Goal: Transaction & Acquisition: Subscribe to service/newsletter

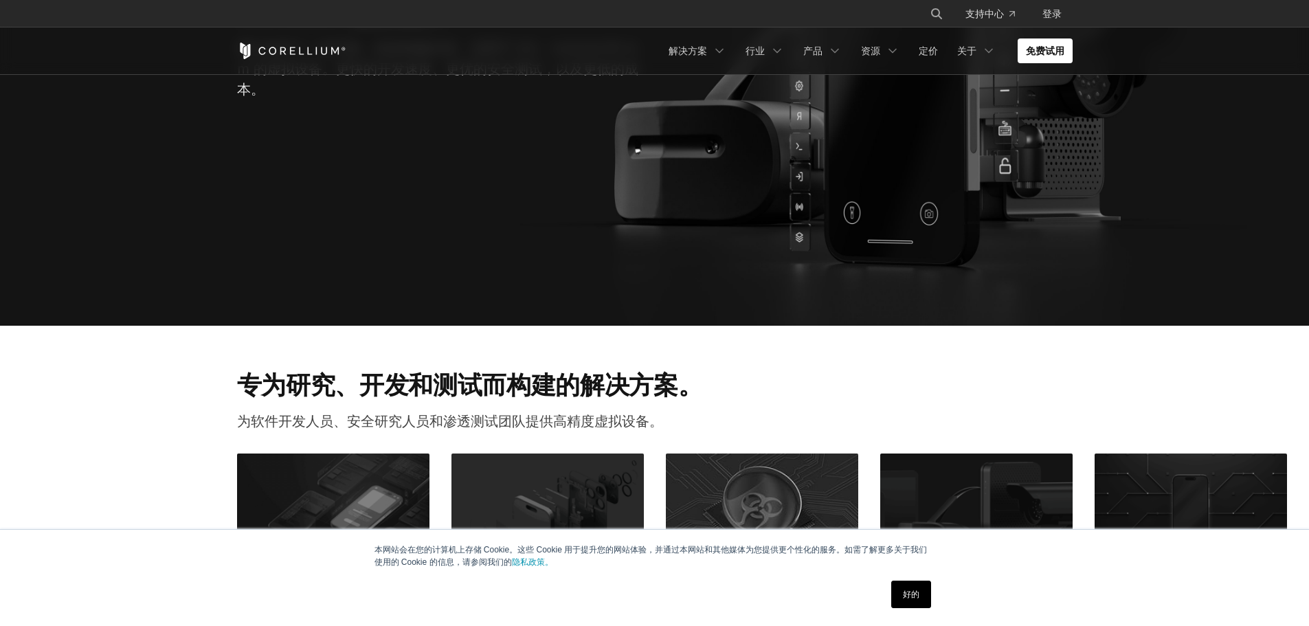
scroll to position [481, 0]
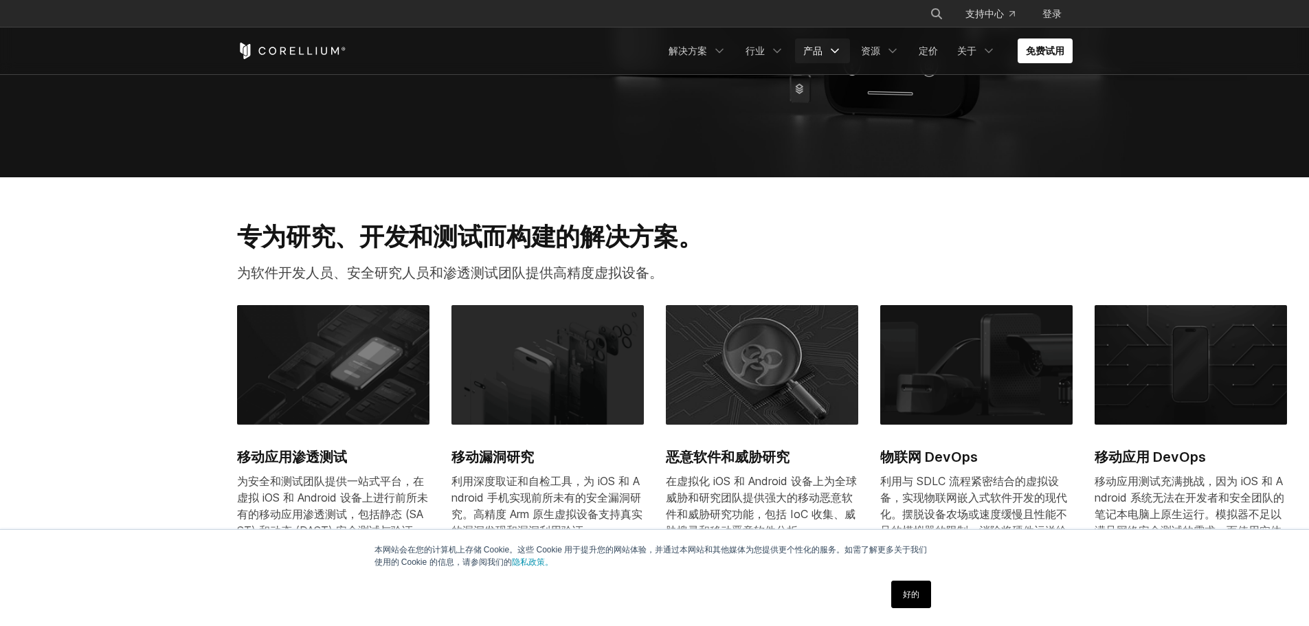
click at [819, 46] on font "产品" at bounding box center [812, 51] width 19 height 12
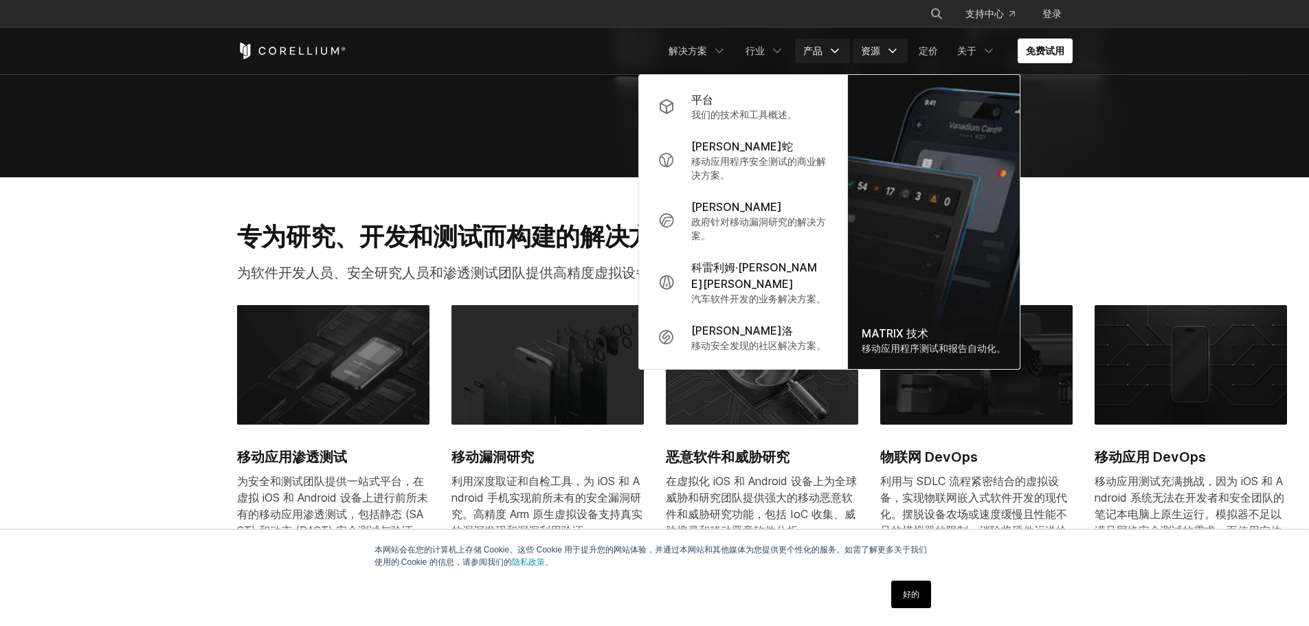
click at [866, 47] on font "资源" at bounding box center [870, 51] width 19 height 12
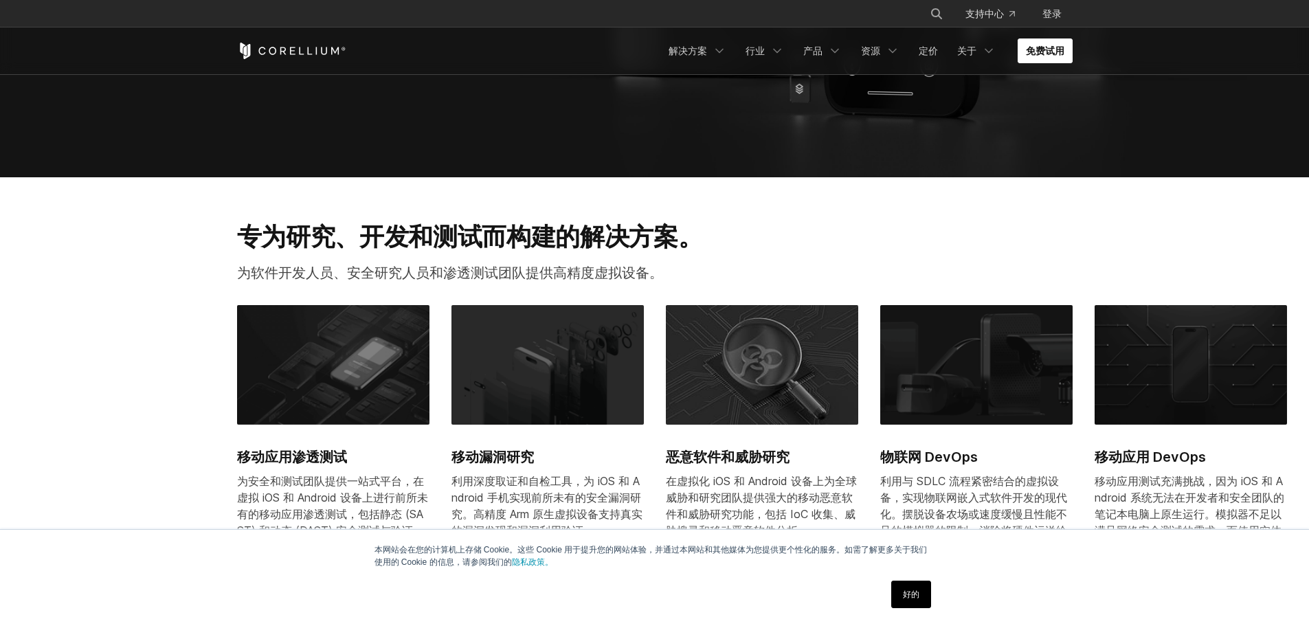
click at [1054, 47] on font "免费试用" at bounding box center [1045, 51] width 38 height 12
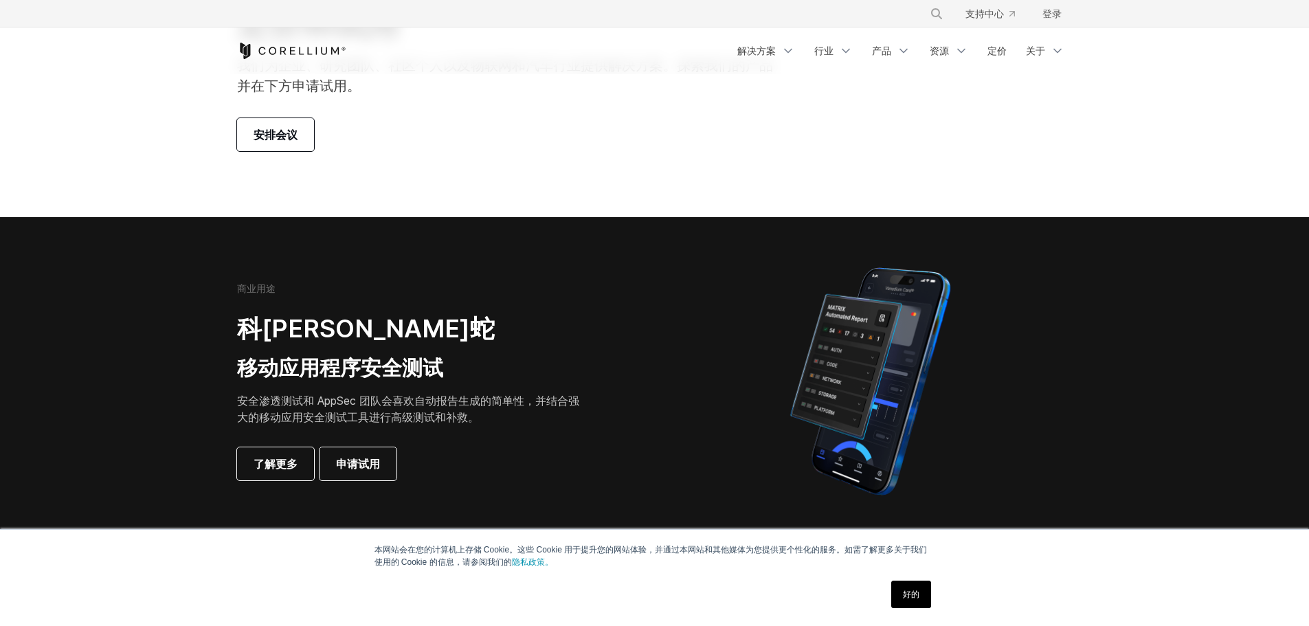
click at [449, 401] on font "安全渗透测试和 AppSec 团队会喜欢自动报告生成的简单性，并结合强大的移动应用安全测试工具进行高级测试和补救。" at bounding box center [408, 409] width 342 height 30
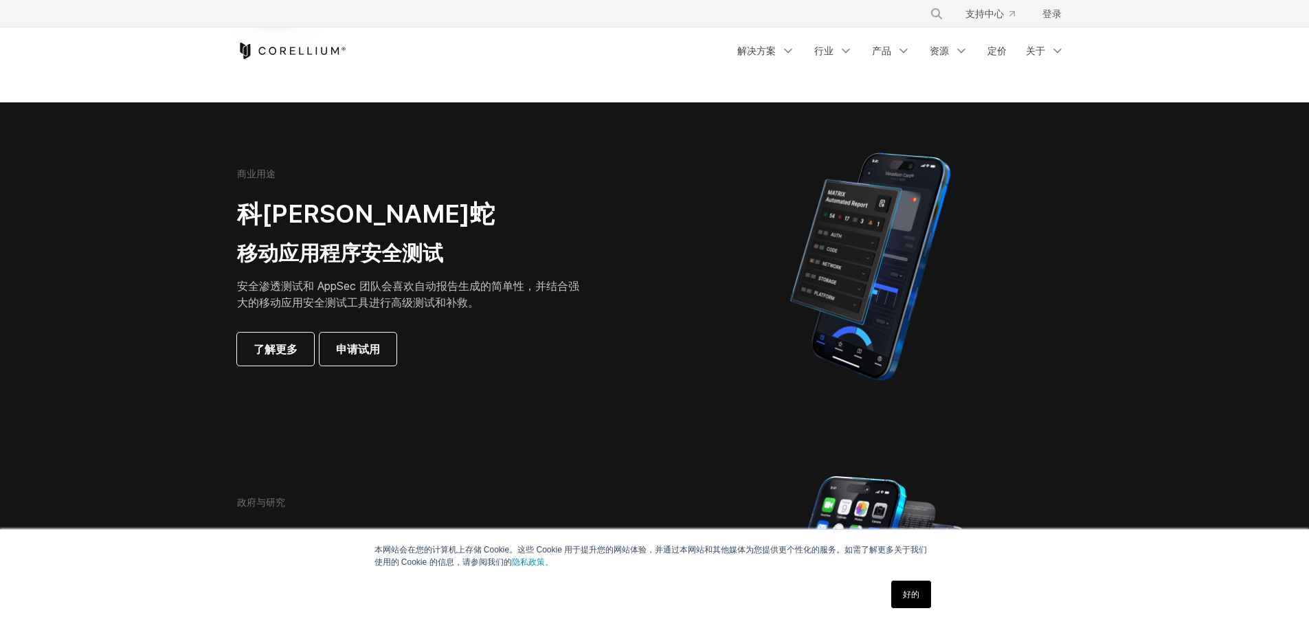
scroll to position [275, 0]
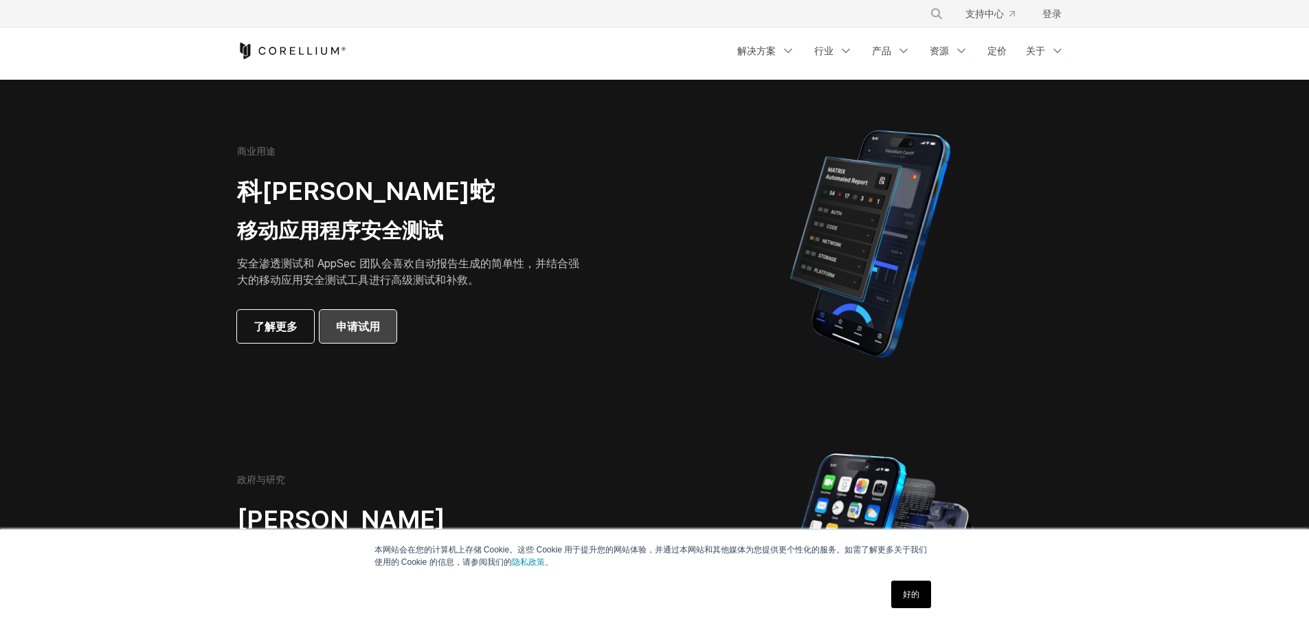
click at [352, 332] on font "申请试用" at bounding box center [358, 326] width 44 height 14
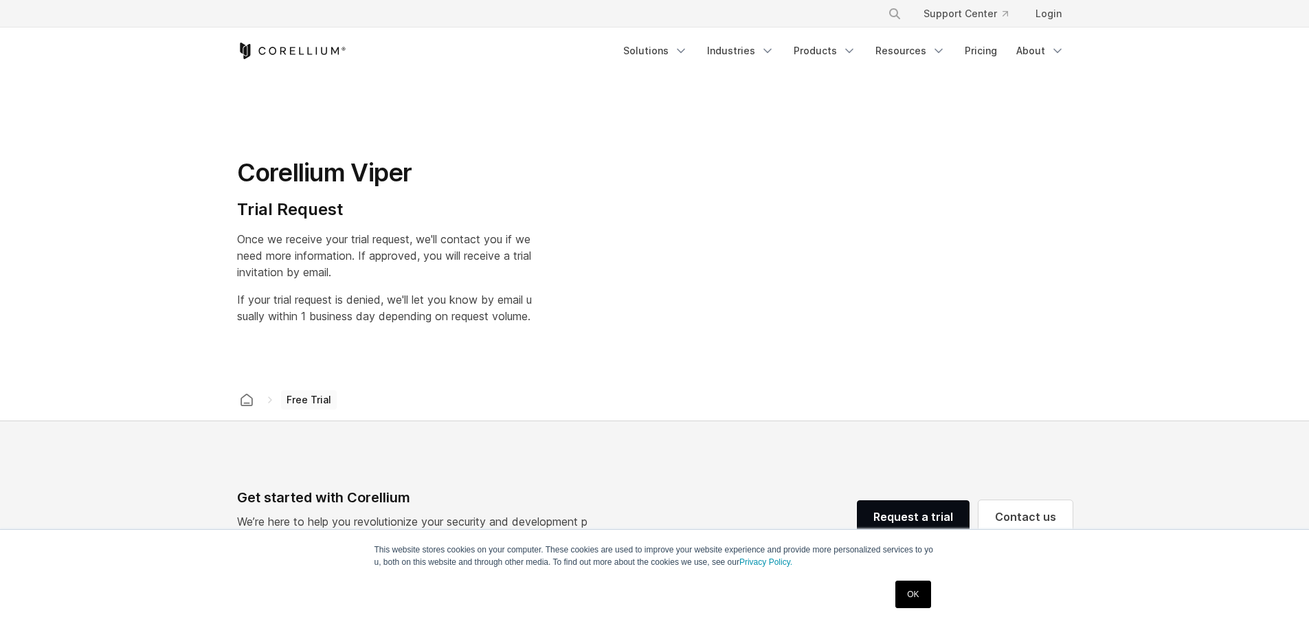
select select "**"
